Goal: Information Seeking & Learning: Learn about a topic

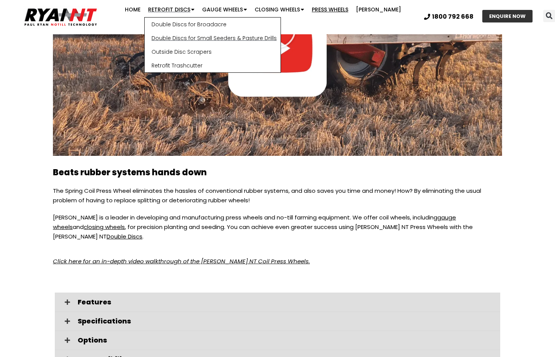
click at [170, 40] on link "Double Discs for Small Seeders & Pasture Drills" at bounding box center [213, 38] width 136 height 14
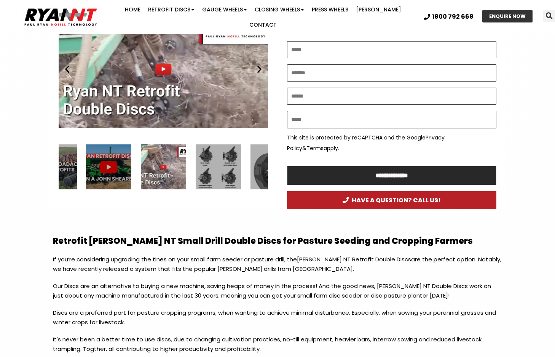
scroll to position [495, 0]
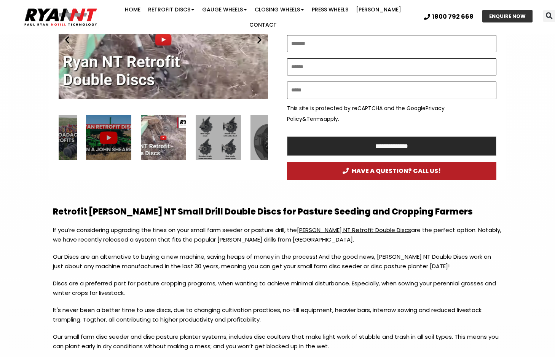
click at [221, 141] on div "3 / 15" at bounding box center [217, 137] width 45 height 45
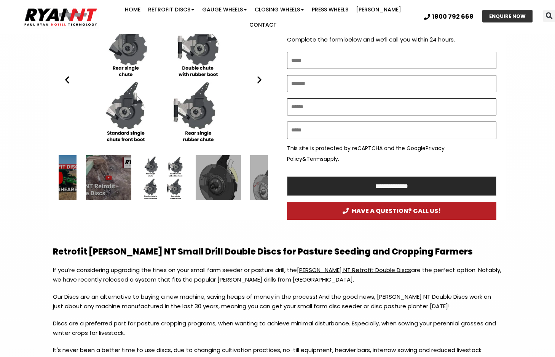
scroll to position [381, 0]
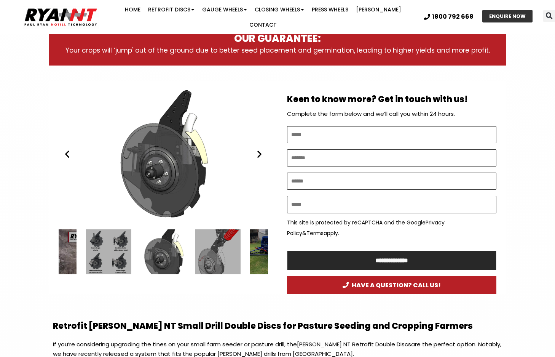
click at [223, 246] on div "5 / 15" at bounding box center [217, 251] width 45 height 45
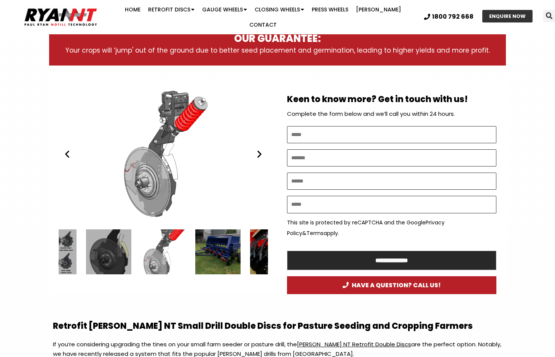
click at [209, 253] on div "6 / 15" at bounding box center [217, 251] width 45 height 45
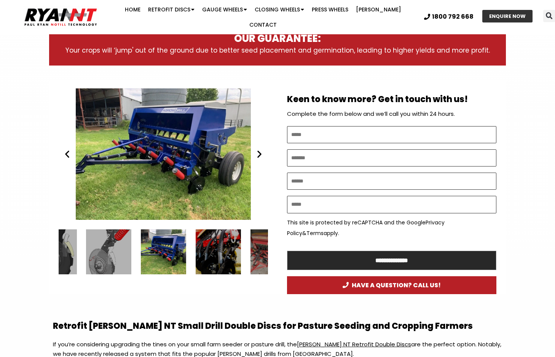
click at [164, 248] on div "RYAN NT Agrowdrill Retrofit Double Discs small farm disc seeder bar" at bounding box center [163, 251] width 45 height 45
click at [202, 229] on div "7 / 15" at bounding box center [217, 251] width 45 height 45
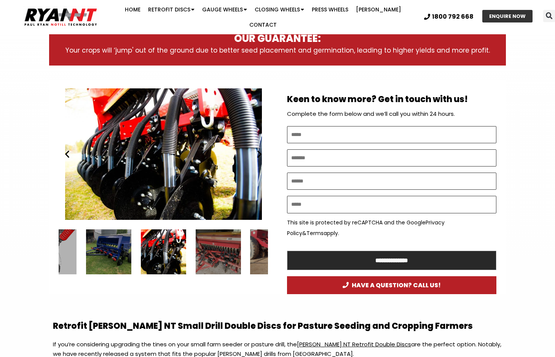
click at [211, 245] on div "8 / 15" at bounding box center [217, 251] width 45 height 45
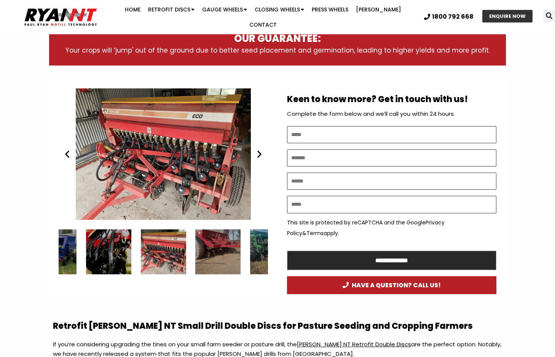
click at [209, 251] on div "9 / 15" at bounding box center [217, 251] width 45 height 45
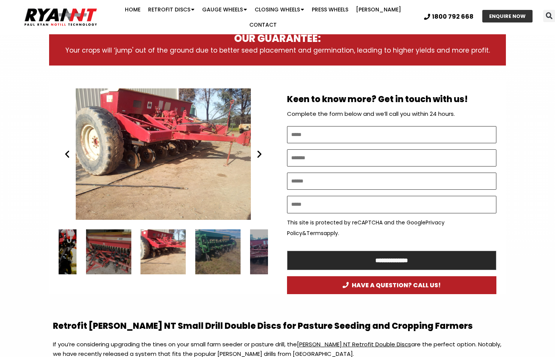
click at [209, 251] on div "10 / 15" at bounding box center [217, 251] width 45 height 45
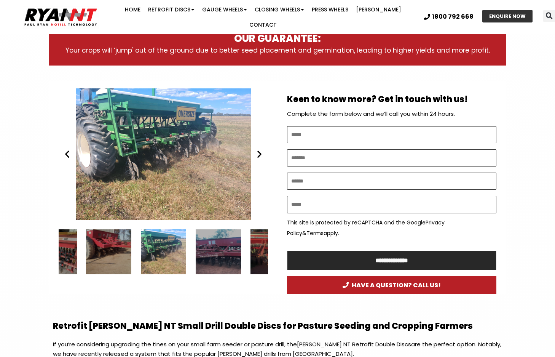
click at [209, 251] on div "11 / 15" at bounding box center [217, 251] width 45 height 45
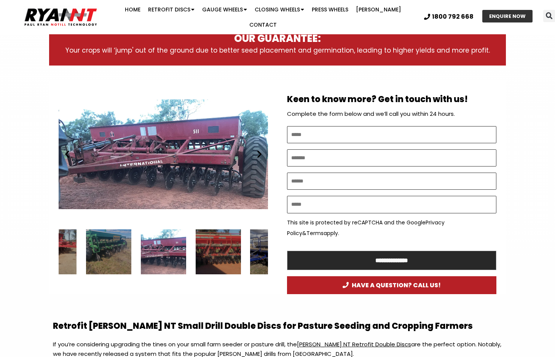
click at [209, 251] on div "12 / 15" at bounding box center [217, 251] width 45 height 45
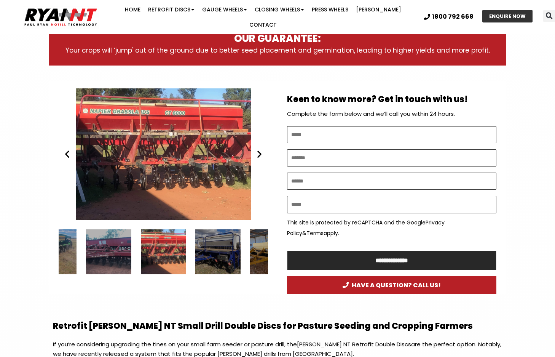
click at [209, 251] on div "13 / 15" at bounding box center [217, 251] width 45 height 45
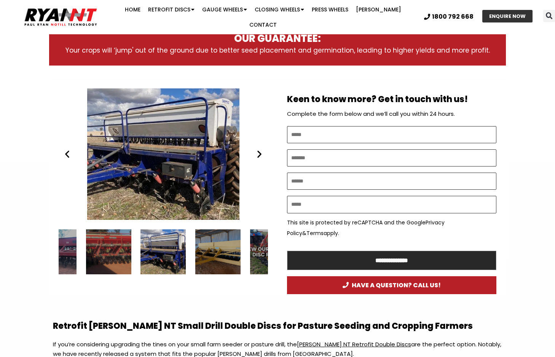
click at [209, 251] on div "14 / 15" at bounding box center [217, 251] width 45 height 45
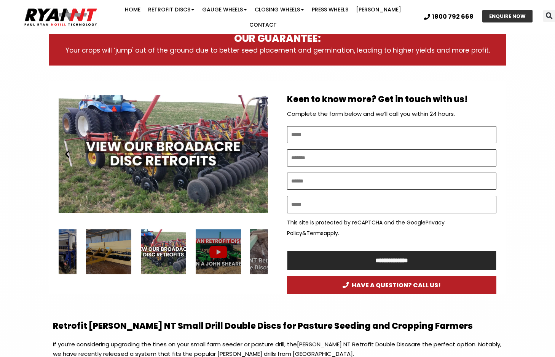
drag, startPoint x: 209, startPoint y: 251, endPoint x: 207, endPoint y: 260, distance: 9.4
click at [210, 277] on div "Play Play Play Play Play Play" at bounding box center [163, 188] width 229 height 214
click at [208, 251] on div "1 / 15" at bounding box center [217, 251] width 45 height 45
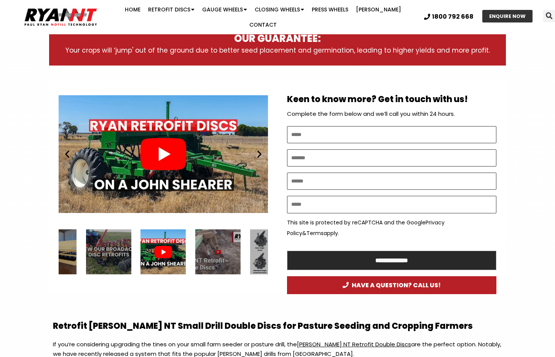
click at [217, 243] on div "2 / 15" at bounding box center [217, 251] width 45 height 45
